Goal: Task Accomplishment & Management: Manage account settings

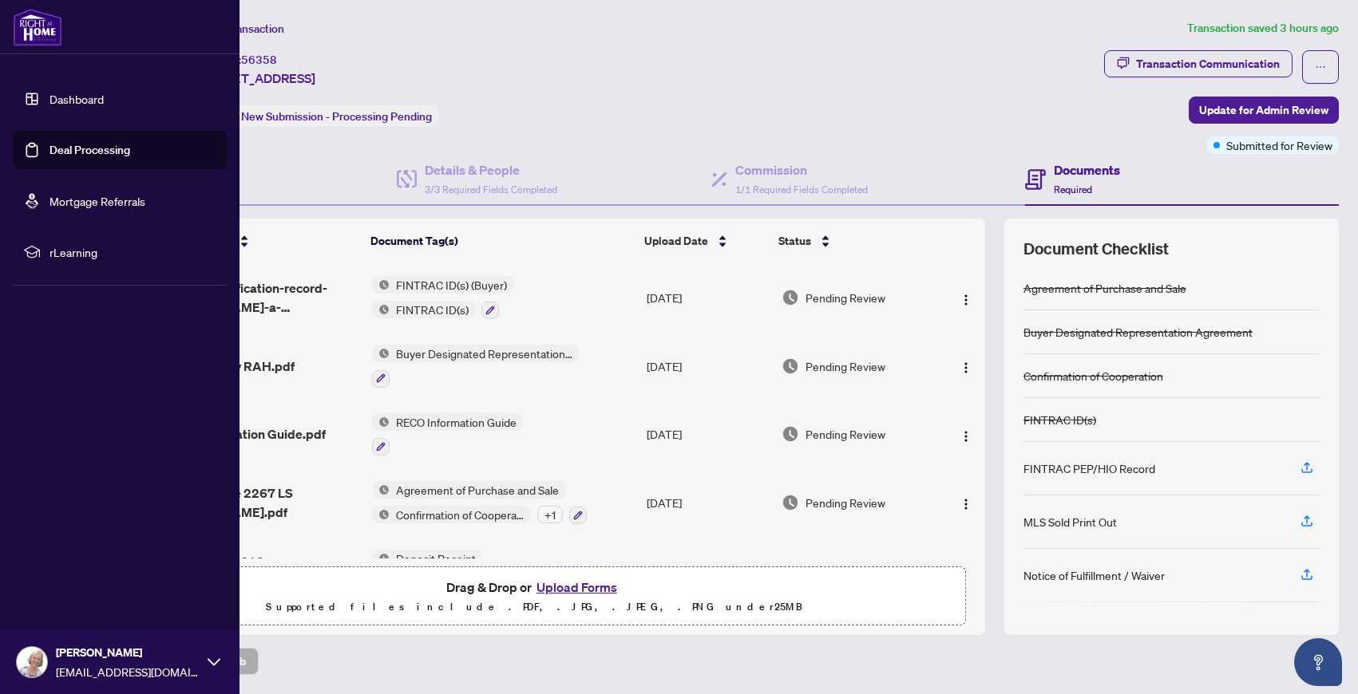
click at [83, 98] on link "Dashboard" at bounding box center [76, 99] width 54 height 14
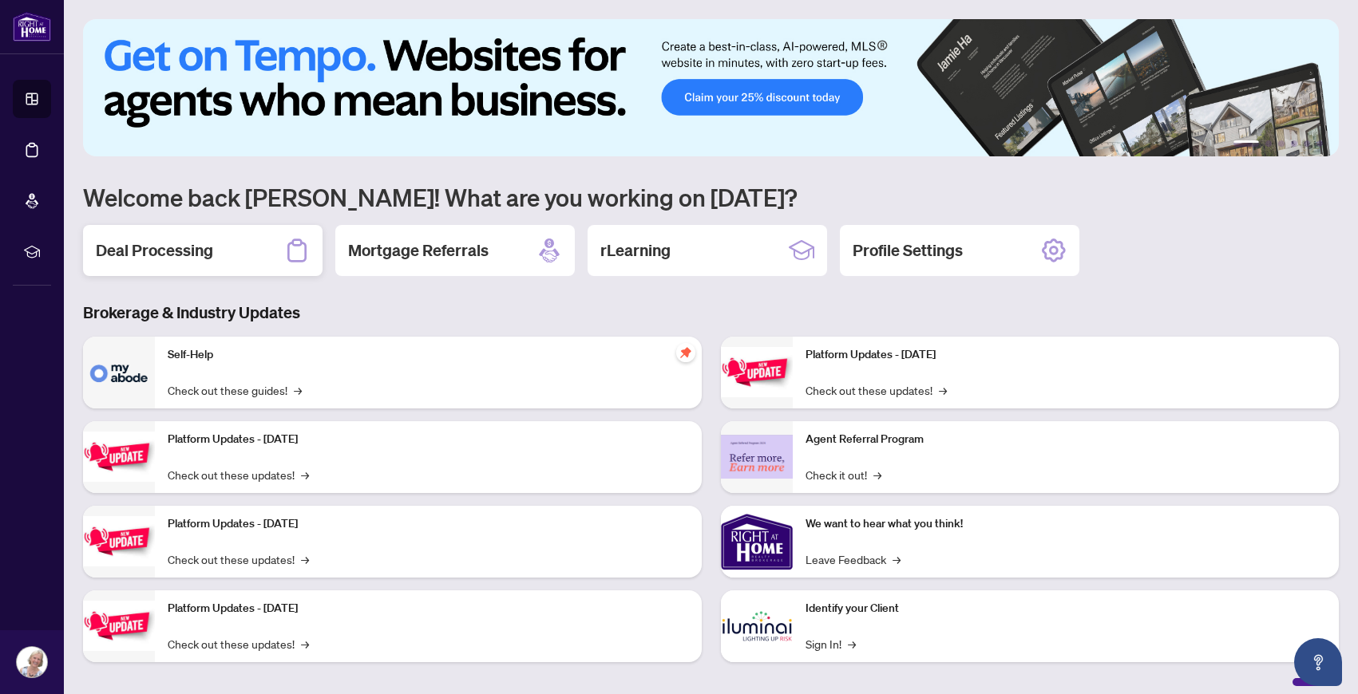
click at [200, 256] on h2 "Deal Processing" at bounding box center [154, 250] width 117 height 22
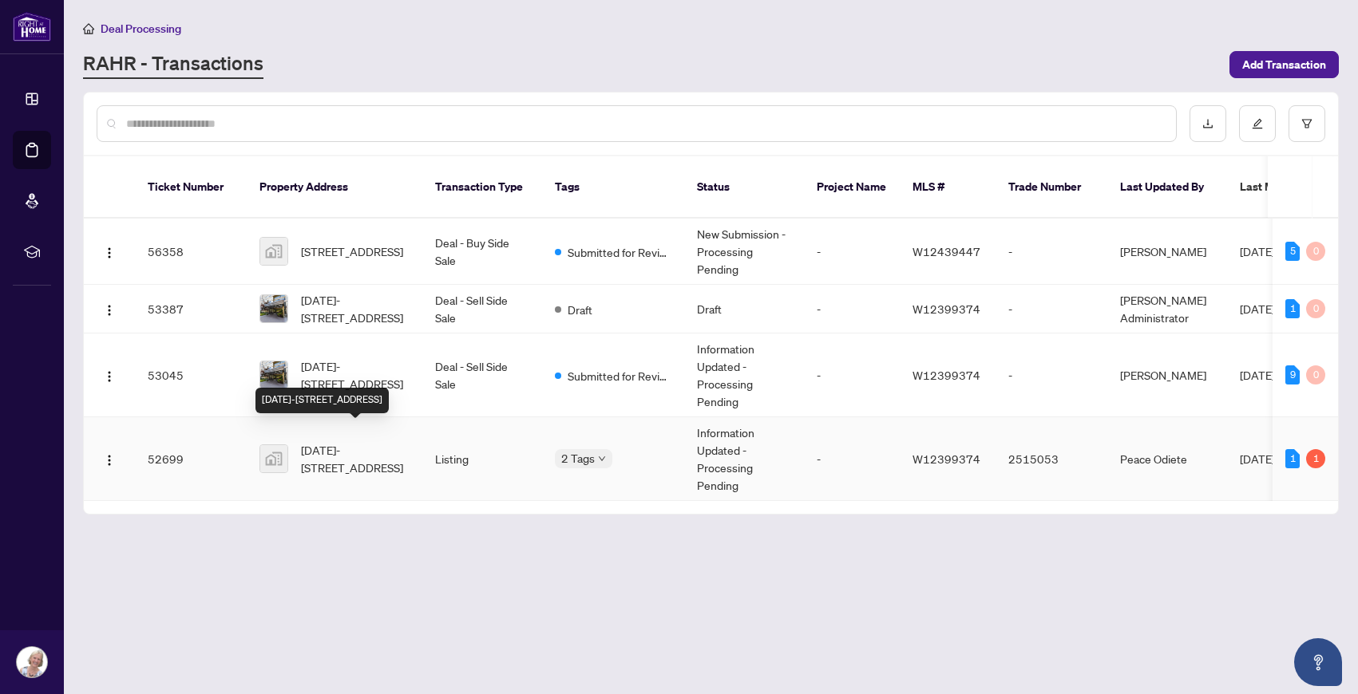
click at [315, 454] on span "[DATE]-[STREET_ADDRESS]" at bounding box center [355, 458] width 109 height 35
click at [341, 441] on span "[DATE]-[STREET_ADDRESS]" at bounding box center [355, 458] width 109 height 35
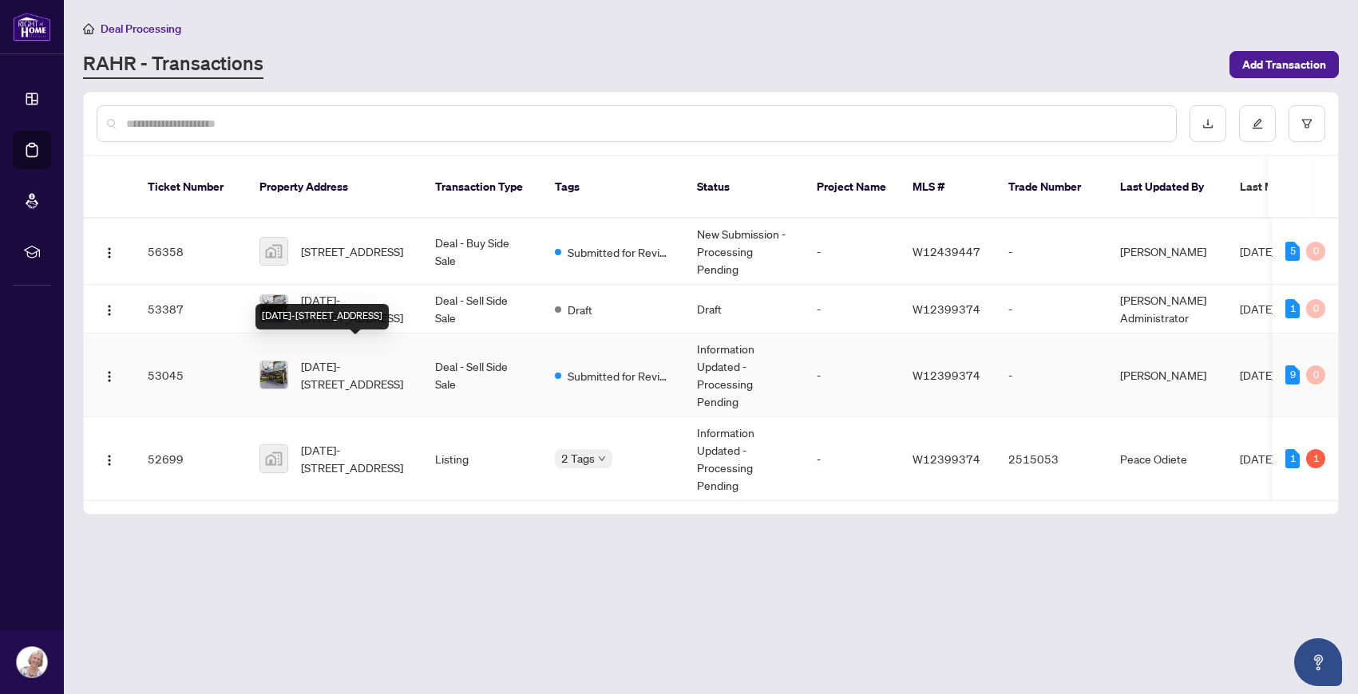
click at [337, 358] on span "[DATE]-[STREET_ADDRESS]" at bounding box center [355, 375] width 109 height 35
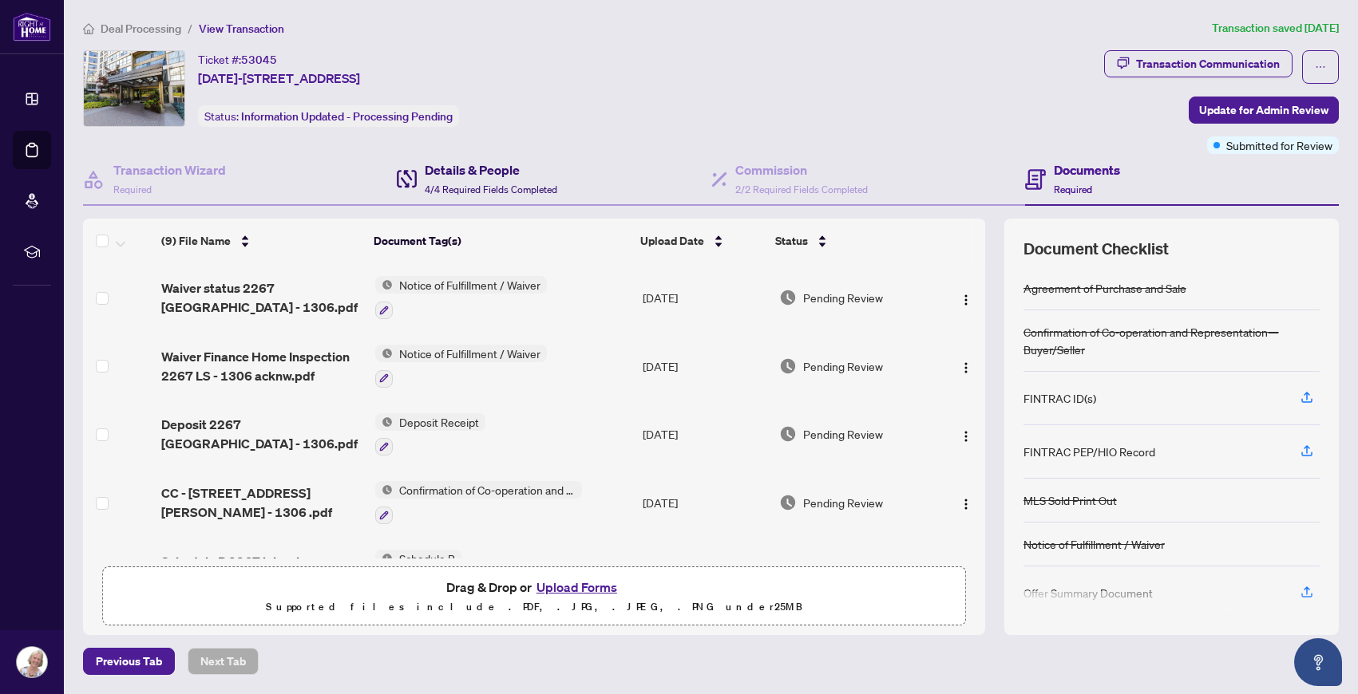
click at [456, 171] on h4 "Details & People" at bounding box center [491, 169] width 132 height 19
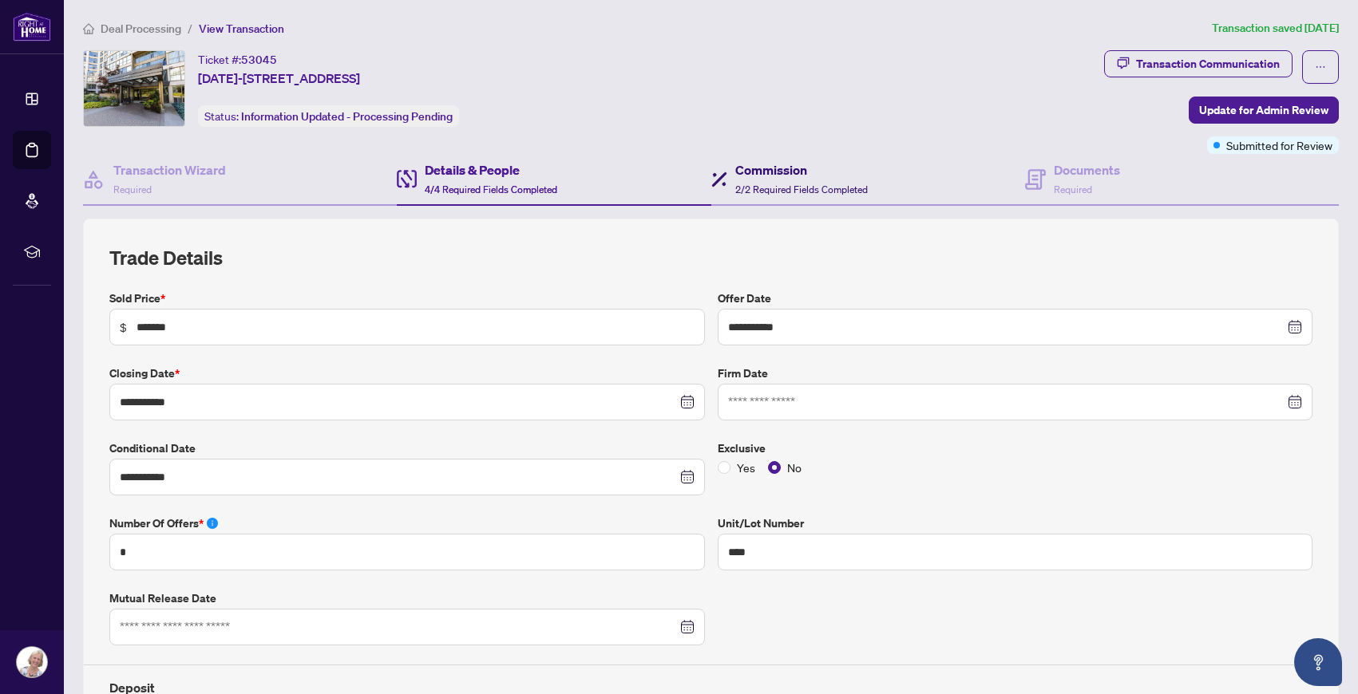
click at [787, 180] on div "Commission 2/2 Required Fields Completed" at bounding box center [801, 179] width 132 height 38
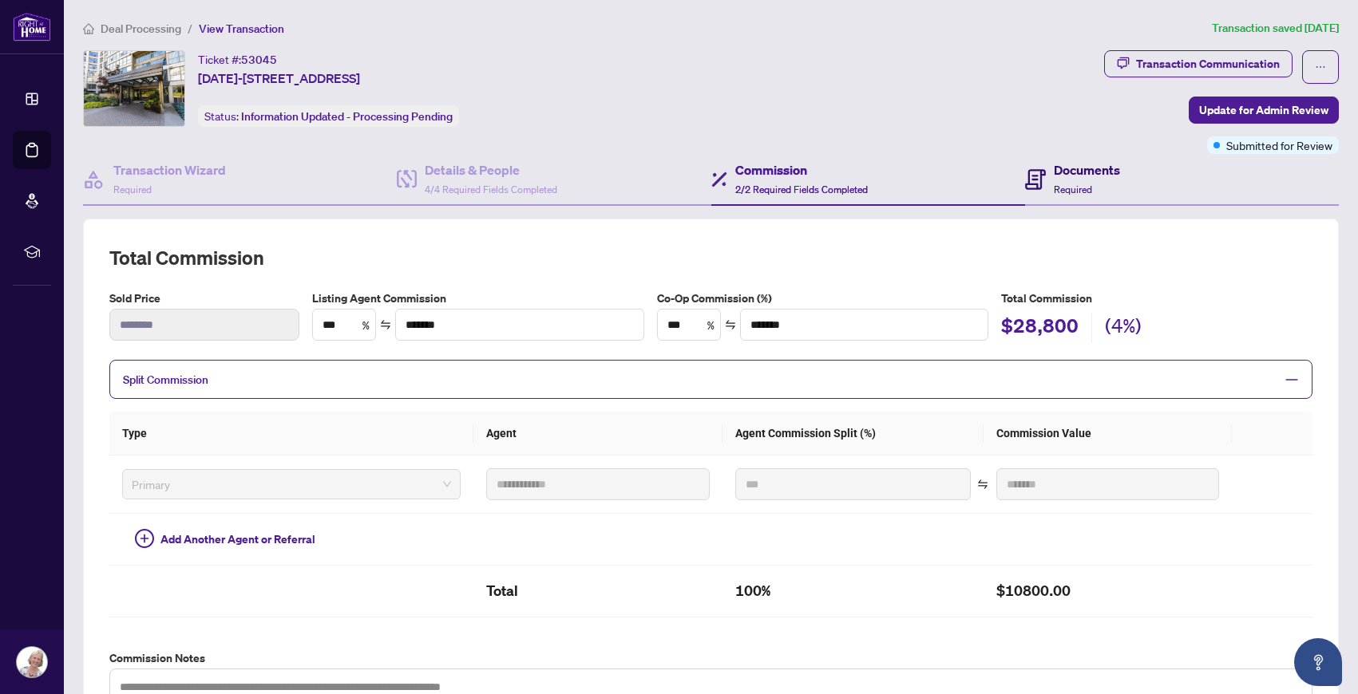
click at [1074, 160] on h4 "Documents" at bounding box center [1087, 169] width 66 height 19
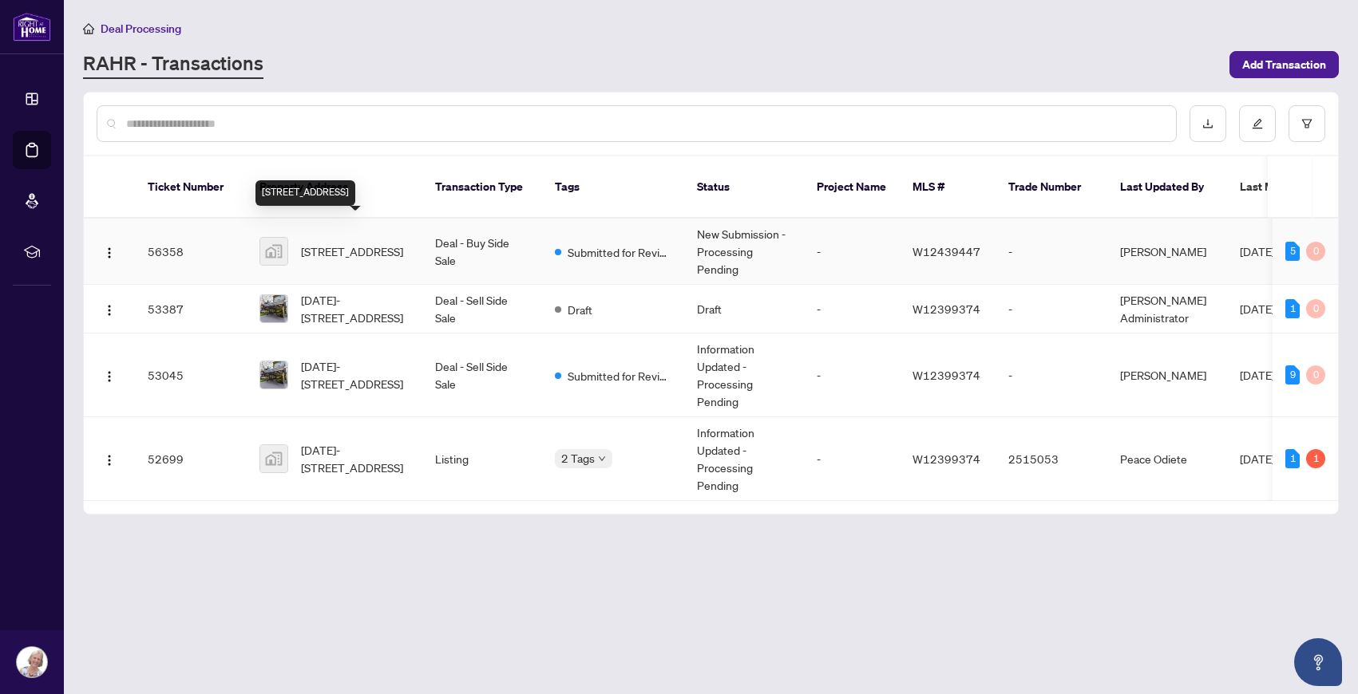
click at [334, 243] on span "[STREET_ADDRESS]" at bounding box center [352, 252] width 102 height 18
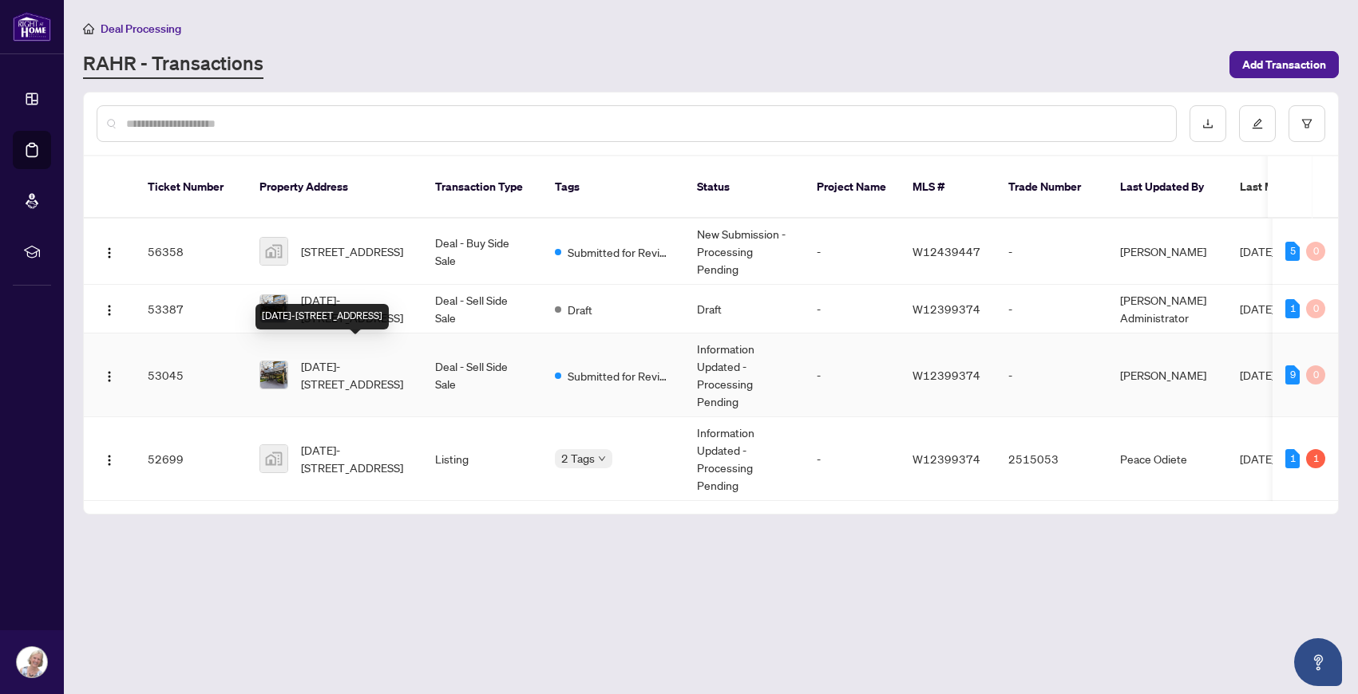
click at [338, 358] on span "[DATE]-[STREET_ADDRESS]" at bounding box center [355, 375] width 109 height 35
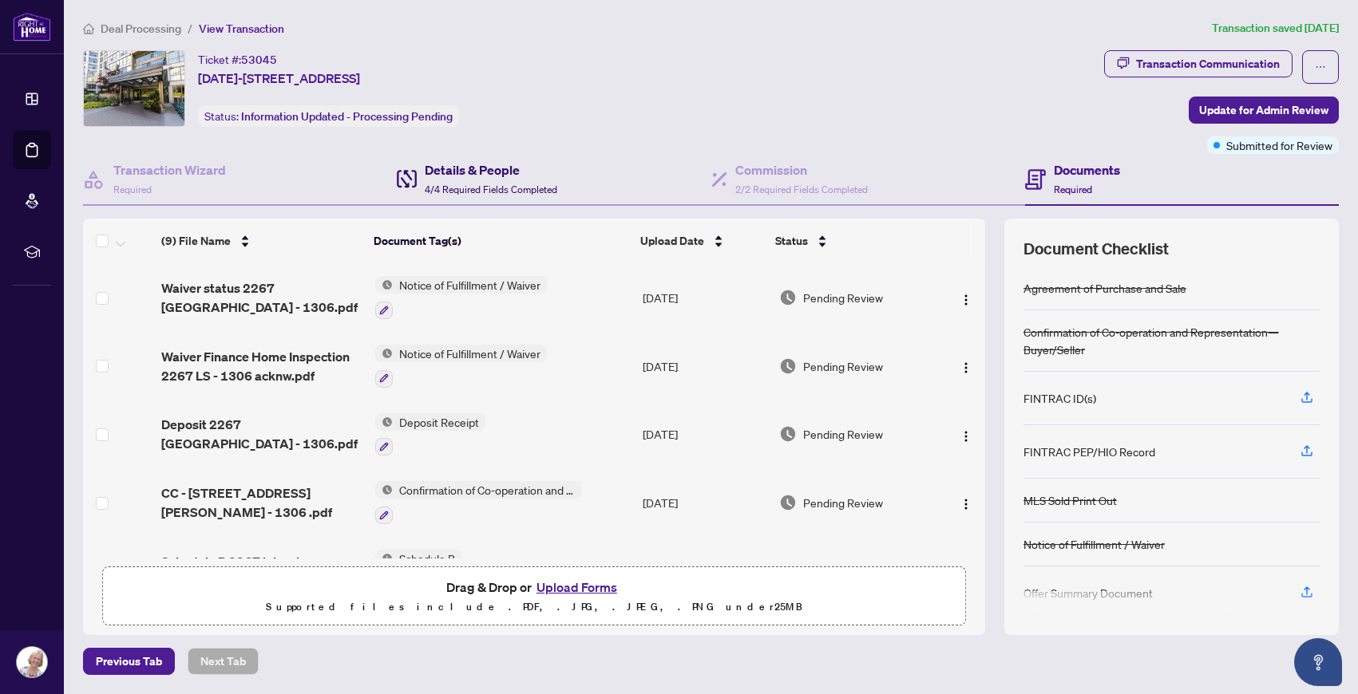
click at [477, 176] on h4 "Details & People" at bounding box center [491, 169] width 132 height 19
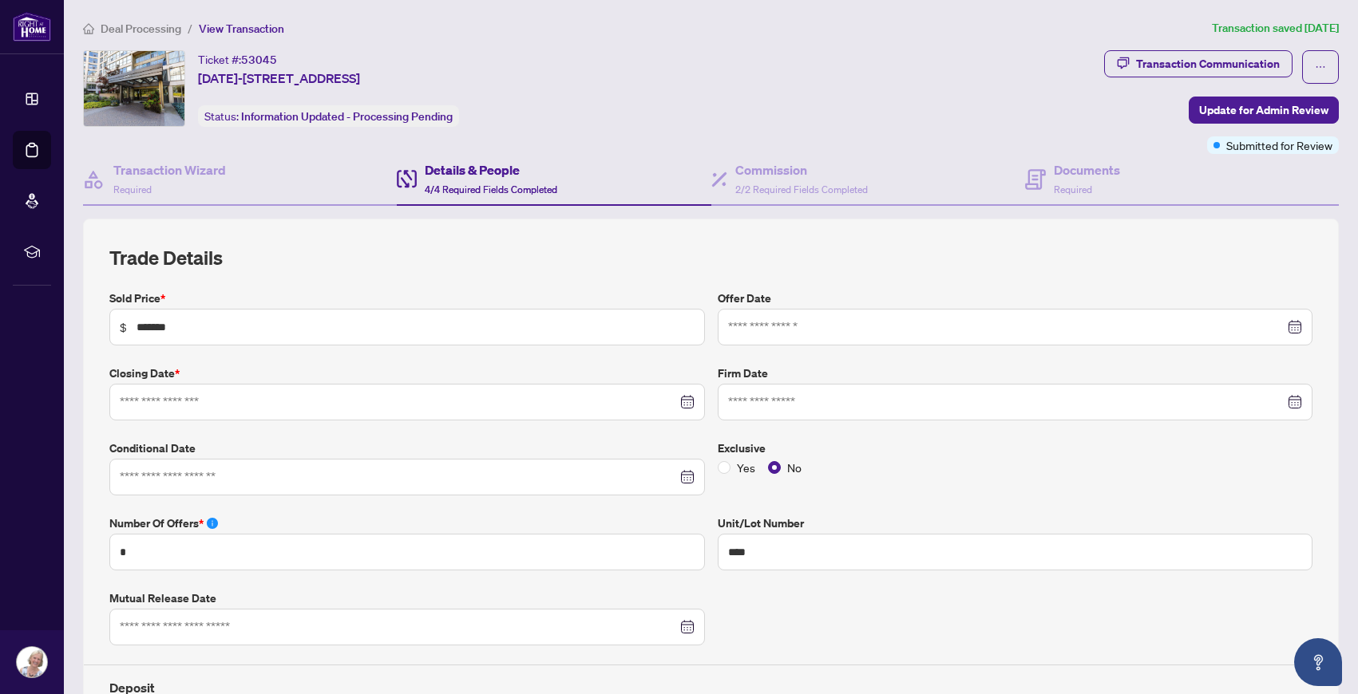
type input "**********"
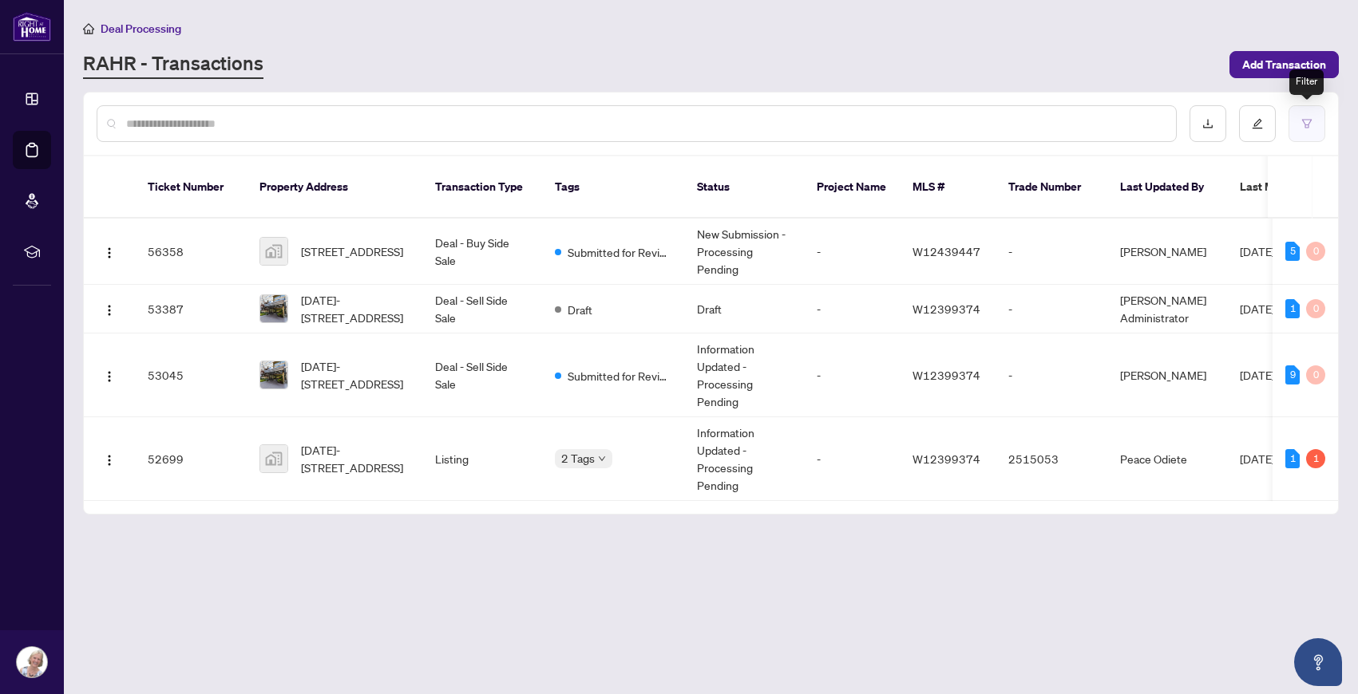
click at [1303, 126] on icon "filter" at bounding box center [1306, 123] width 11 height 11
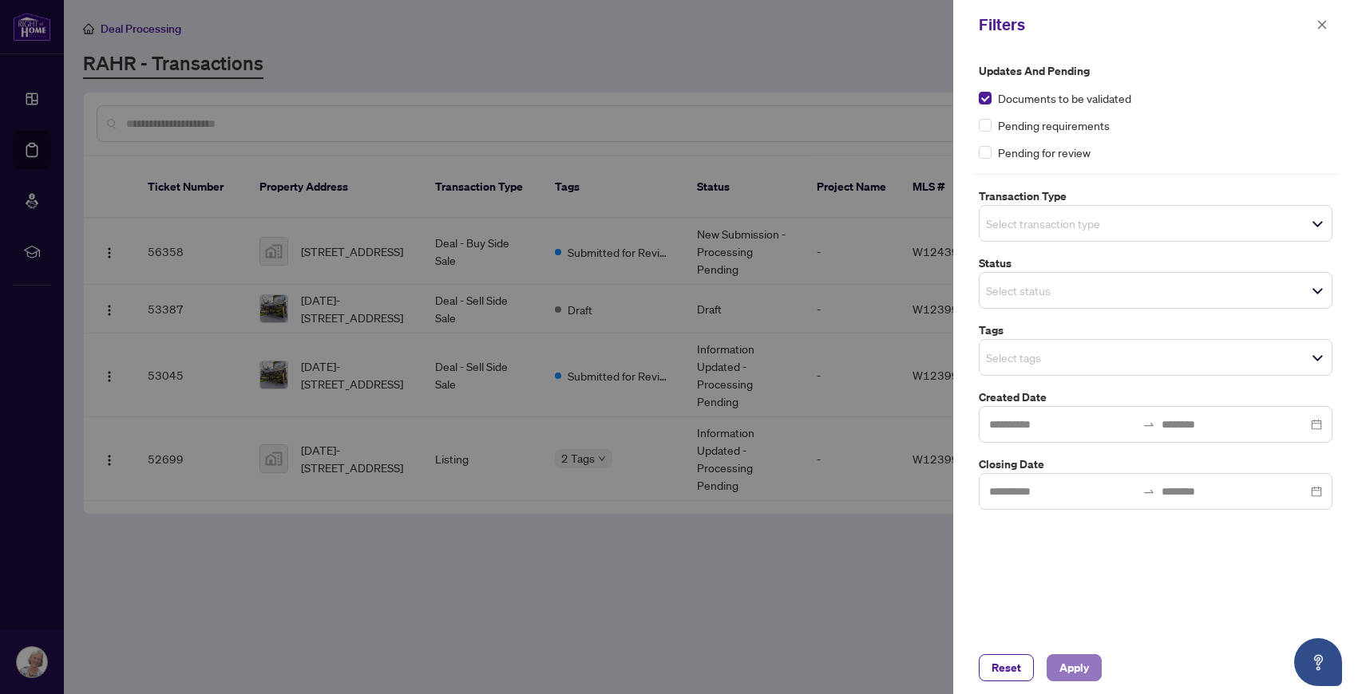
click at [1075, 670] on span "Apply" at bounding box center [1074, 668] width 30 height 26
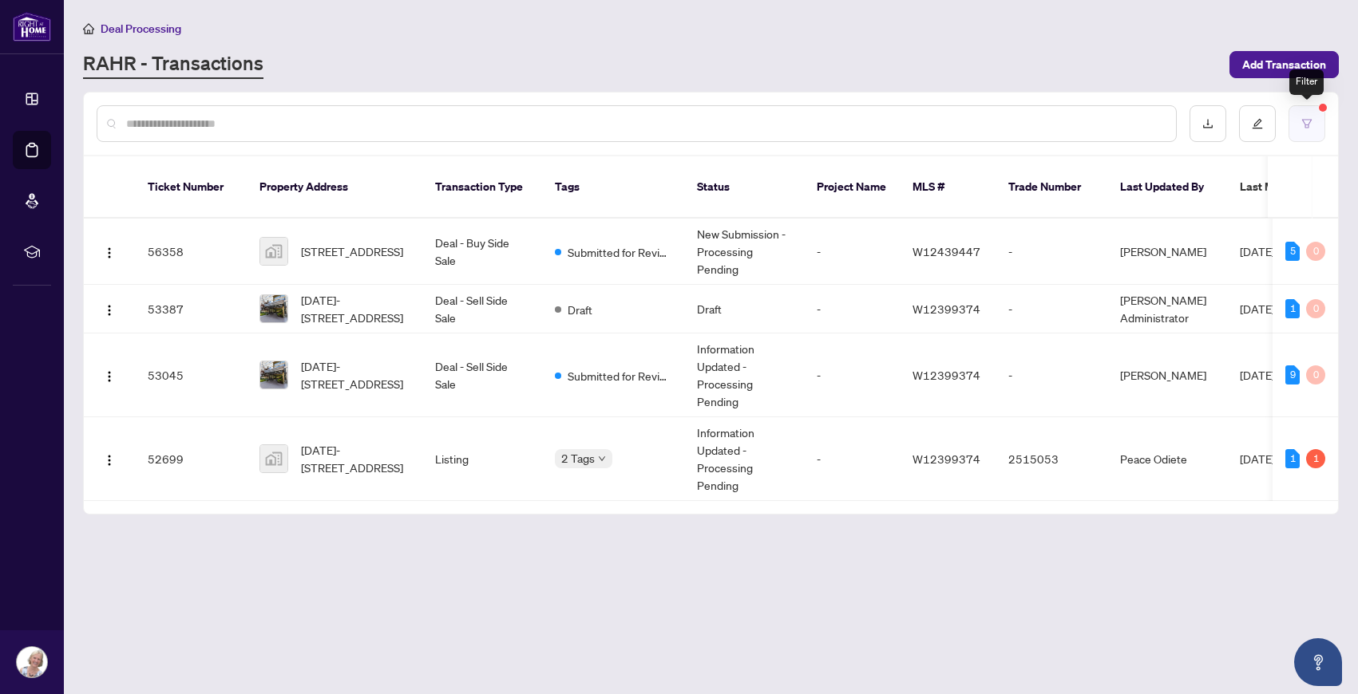
click at [1307, 123] on icon "filter" at bounding box center [1306, 123] width 11 height 11
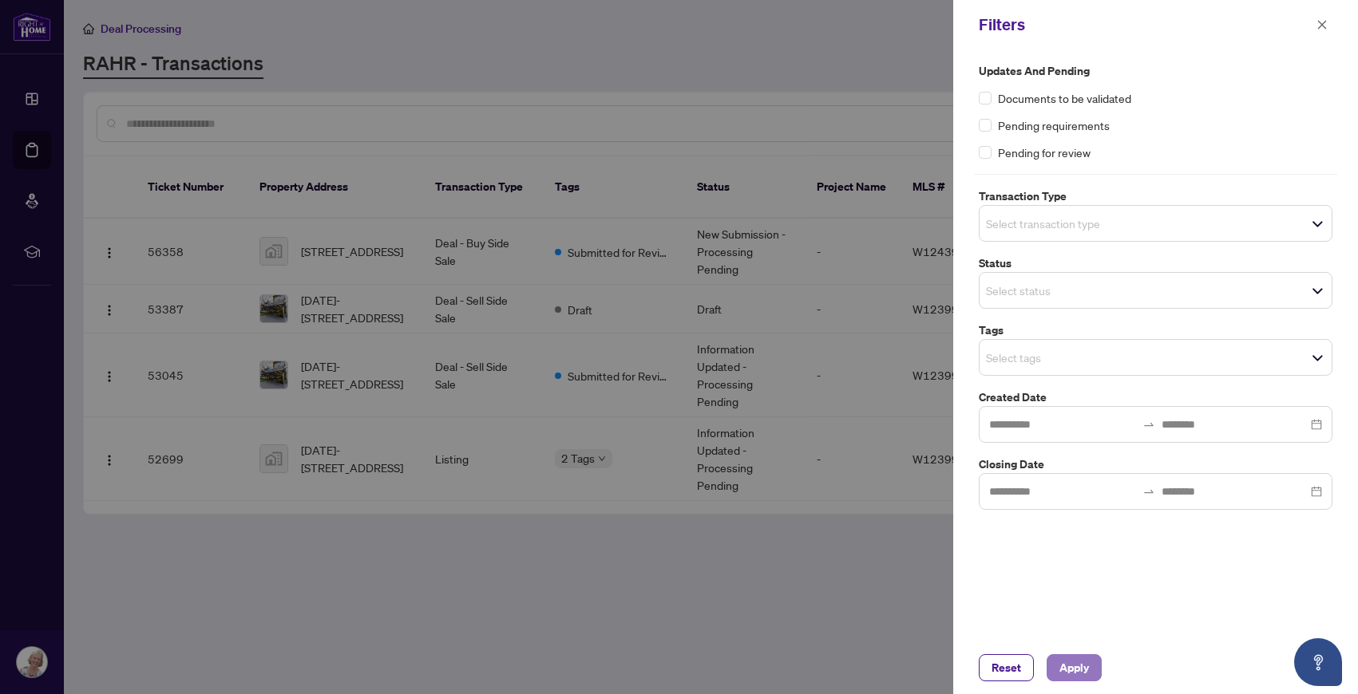
click at [1080, 661] on span "Apply" at bounding box center [1074, 668] width 30 height 26
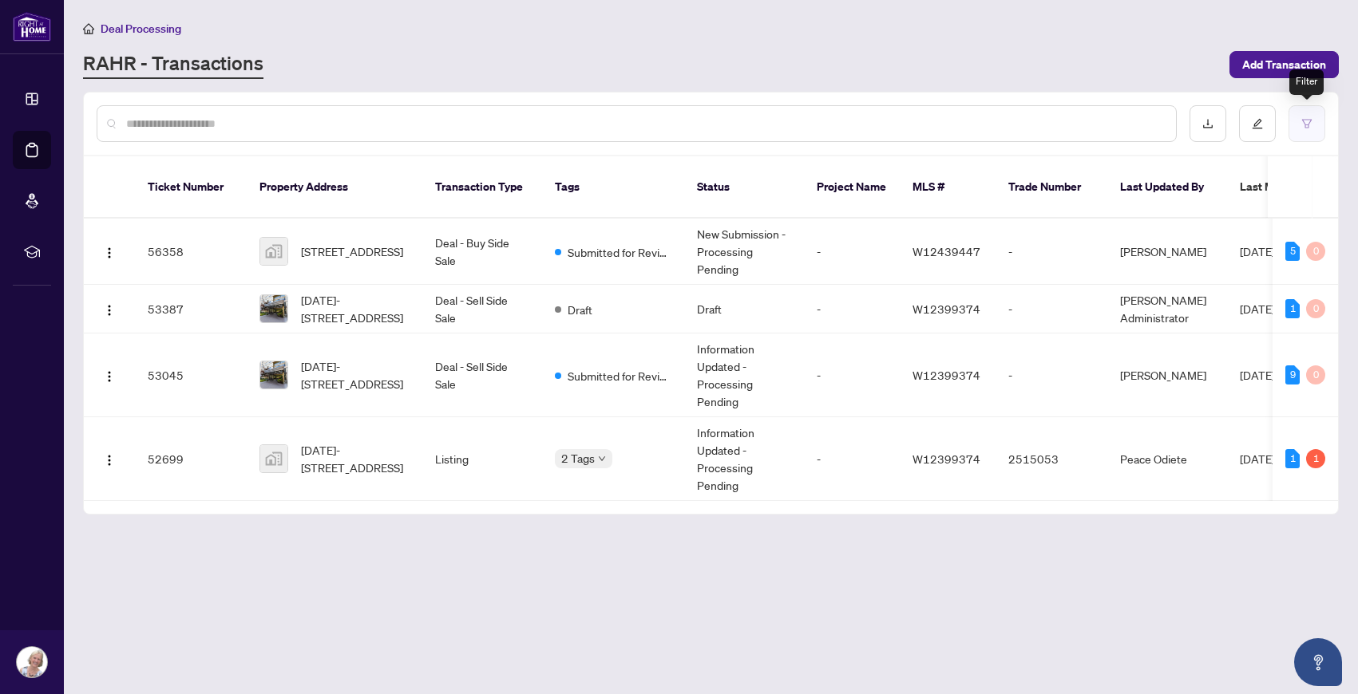
click at [1307, 118] on icon "filter" at bounding box center [1306, 123] width 11 height 11
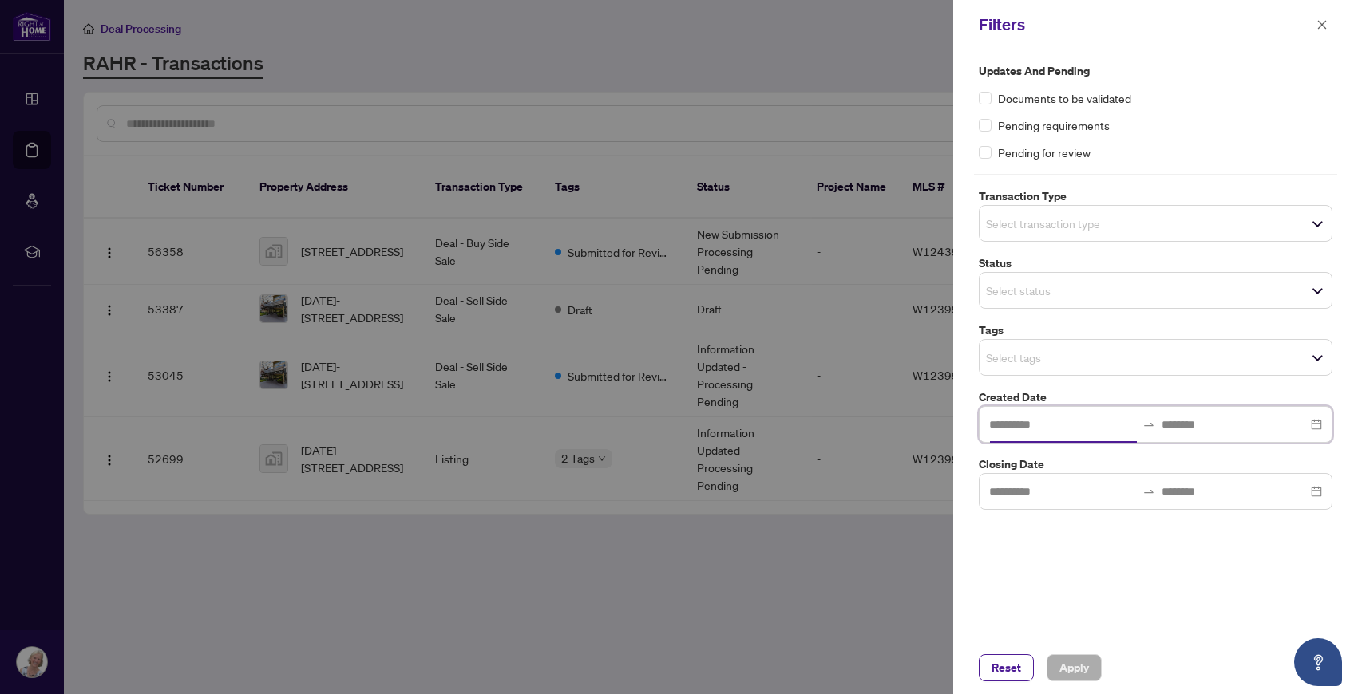
click at [1051, 421] on input at bounding box center [1062, 425] width 147 height 18
click at [1018, 494] on input at bounding box center [1062, 492] width 147 height 18
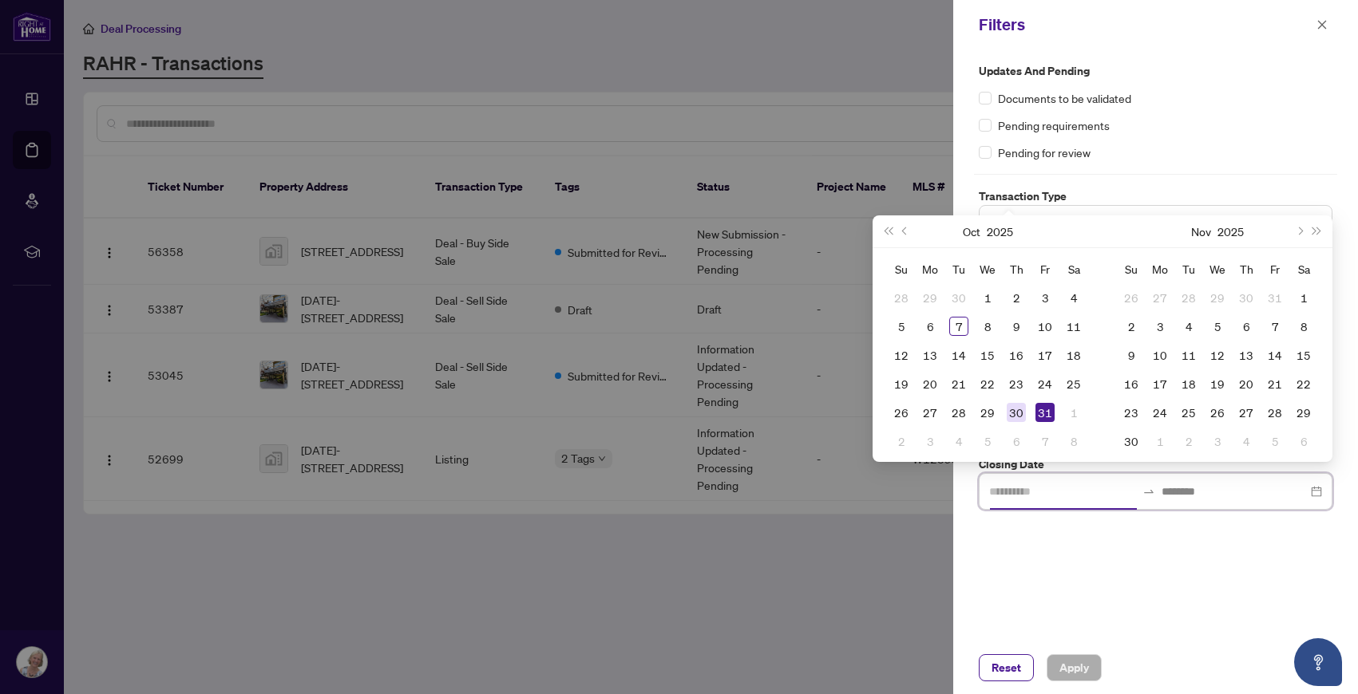
type input "**********"
click at [1014, 412] on div "30" at bounding box center [1015, 412] width 19 height 19
type input "**********"
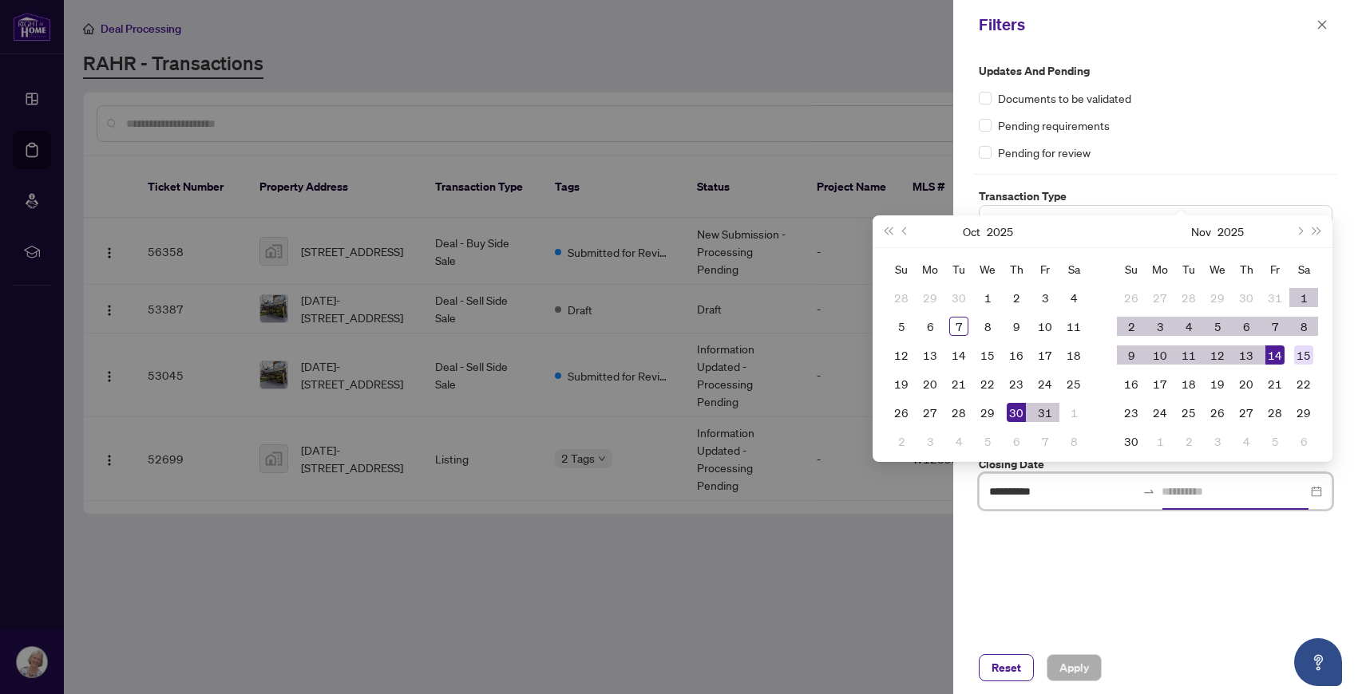
type input "**********"
click at [1298, 351] on div "15" at bounding box center [1303, 355] width 19 height 19
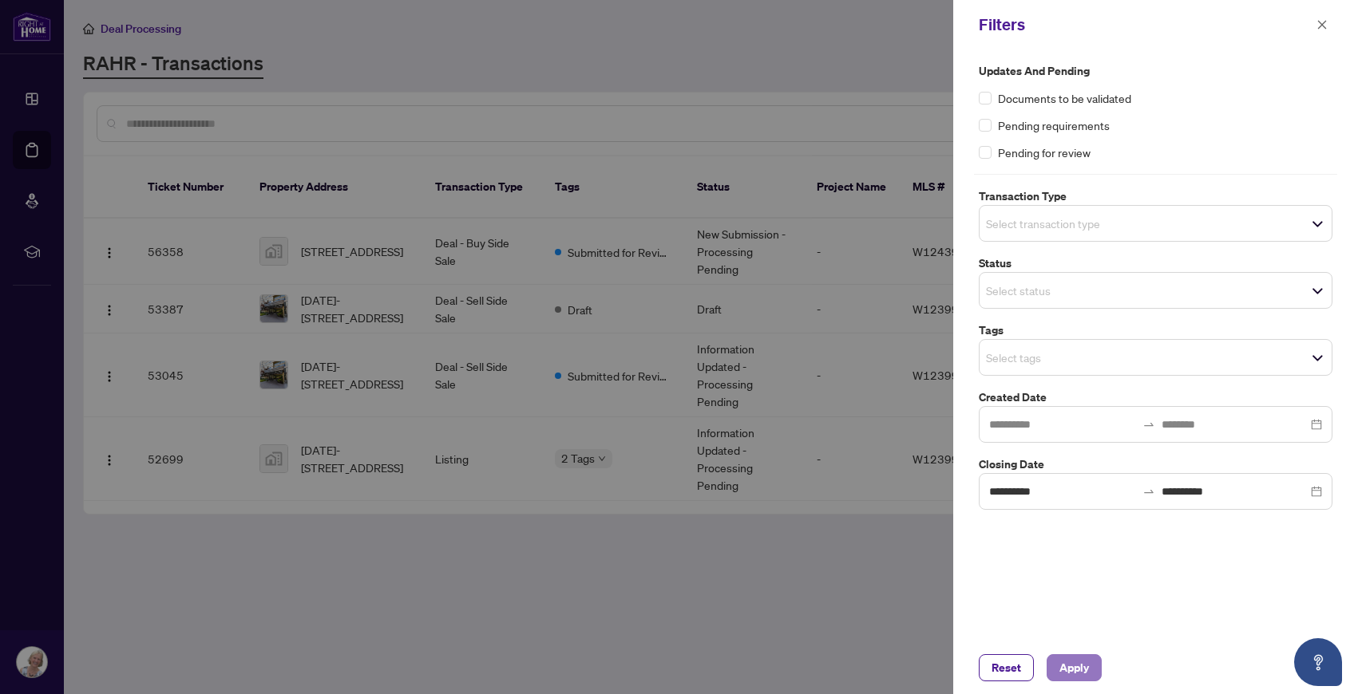
click at [1090, 670] on button "Apply" at bounding box center [1073, 668] width 55 height 27
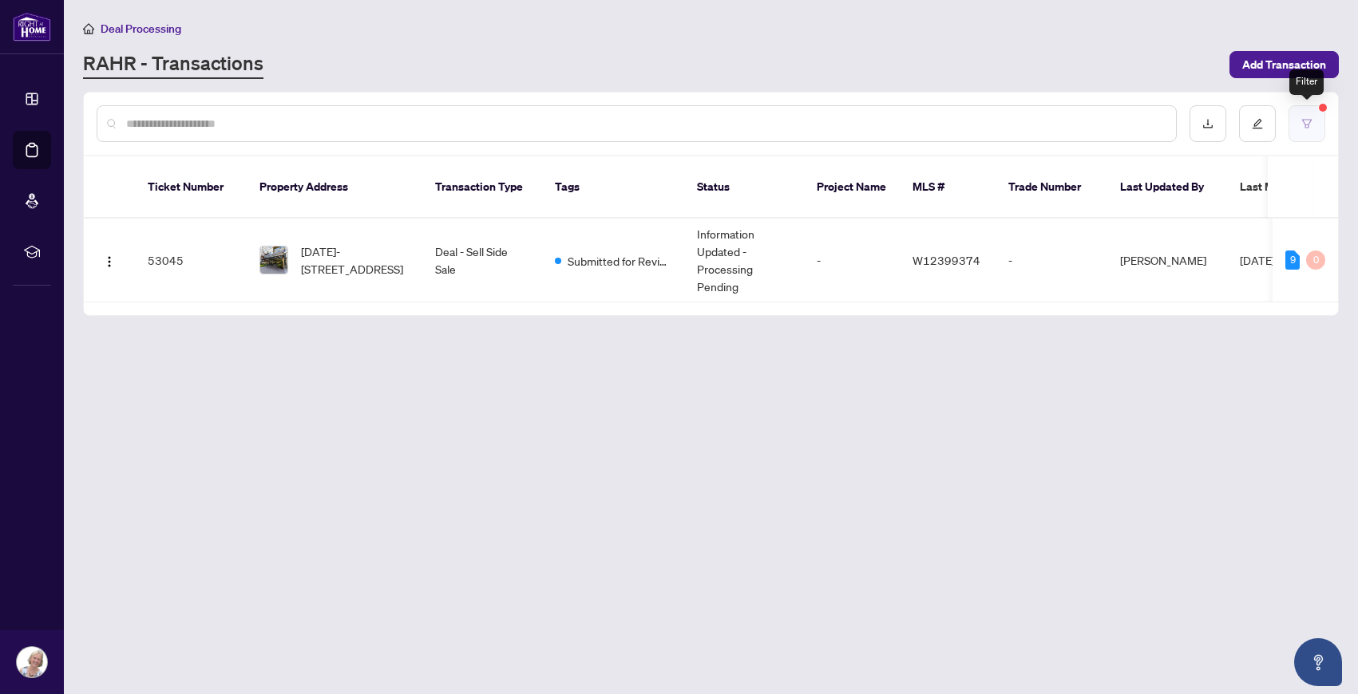
click at [1306, 119] on icon "filter" at bounding box center [1307, 123] width 10 height 9
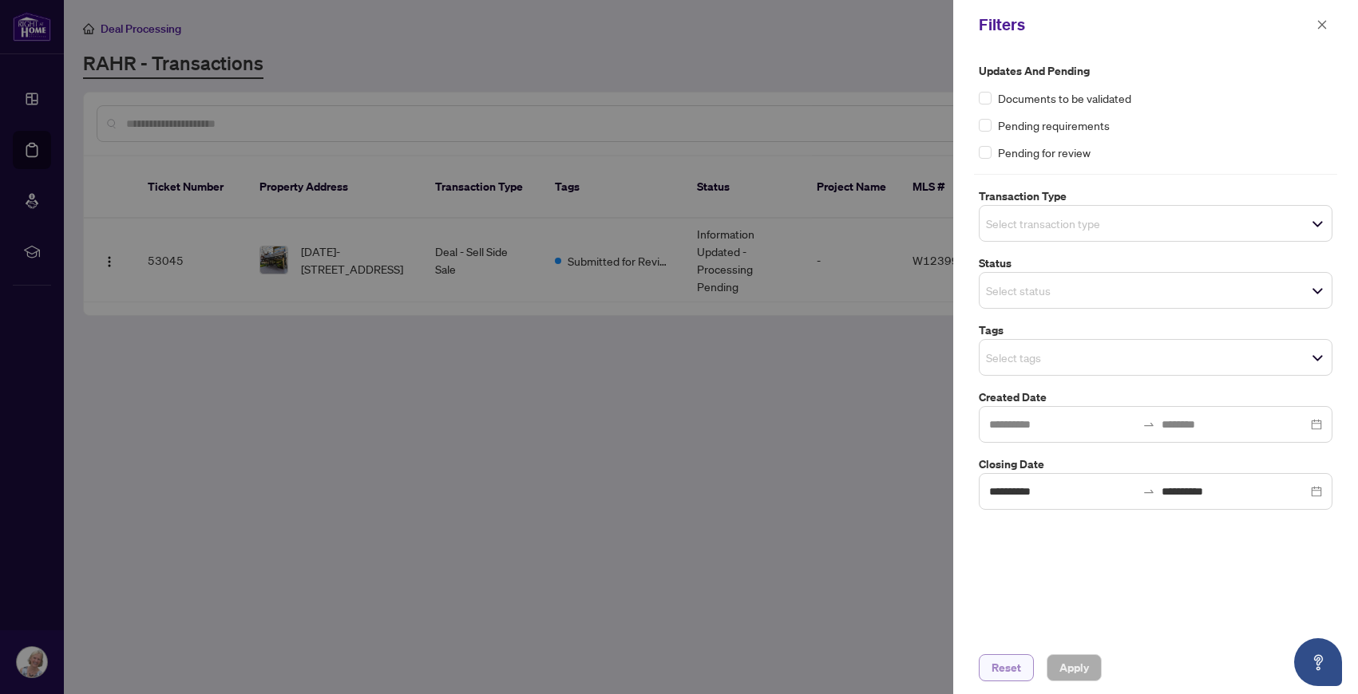
click at [1019, 661] on span "Reset" at bounding box center [1006, 668] width 30 height 26
